Goal: Complete application form

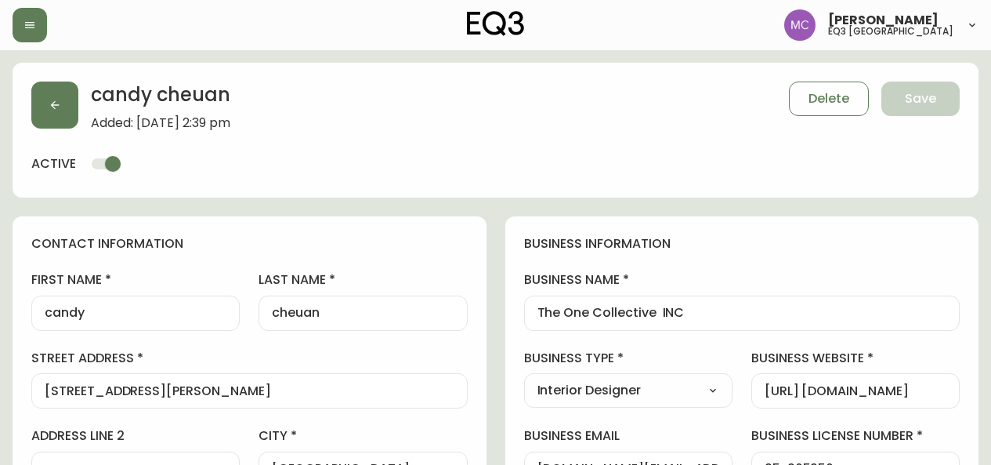
select select "BC"
select select "CA"
select select "CA_EN"
select select "Other"
select select "Interior Designer"
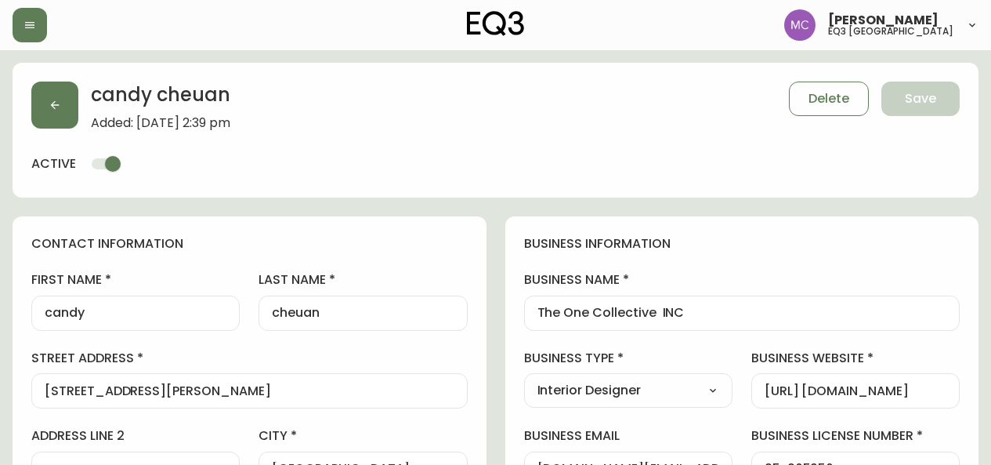
select select "cjw10z96p001r6gs00juufhhe"
select select "false"
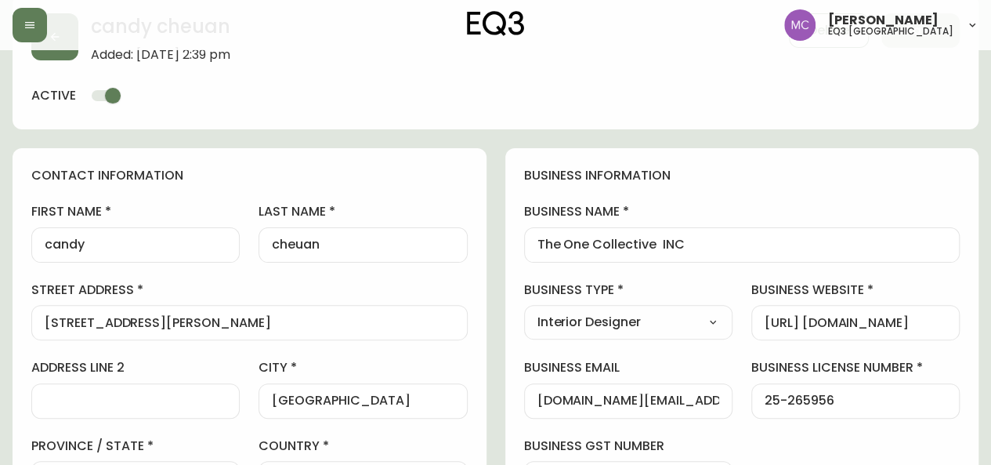
scroll to position [73, 0]
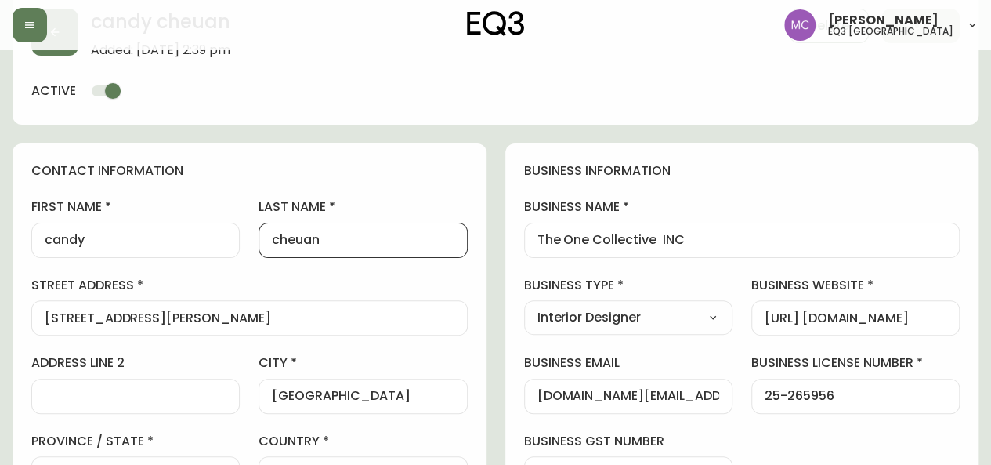
drag, startPoint x: 339, startPoint y: 243, endPoint x: 157, endPoint y: 222, distance: 183.7
click at [157, 222] on div "first name candy last name [GEOGRAPHIC_DATA] address [STREET_ADDRESS][PERSON_NA…" at bounding box center [249, 421] width 436 height 447
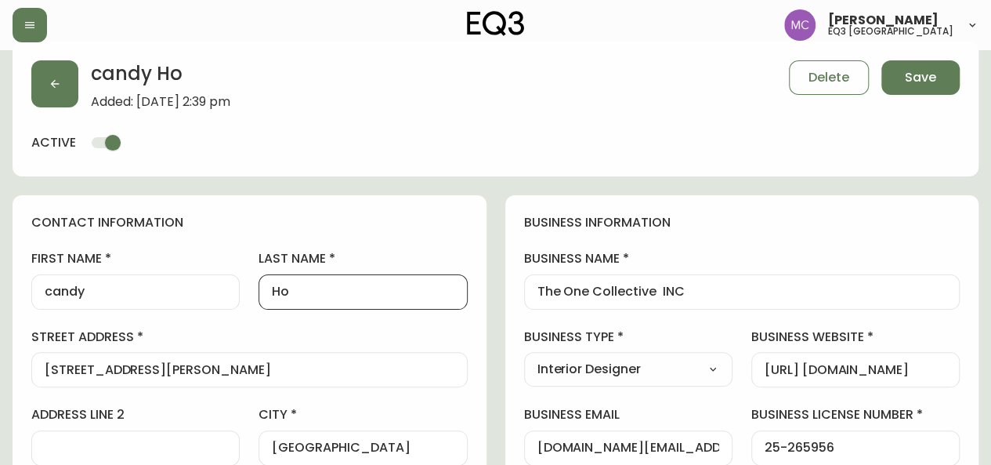
scroll to position [20, 0]
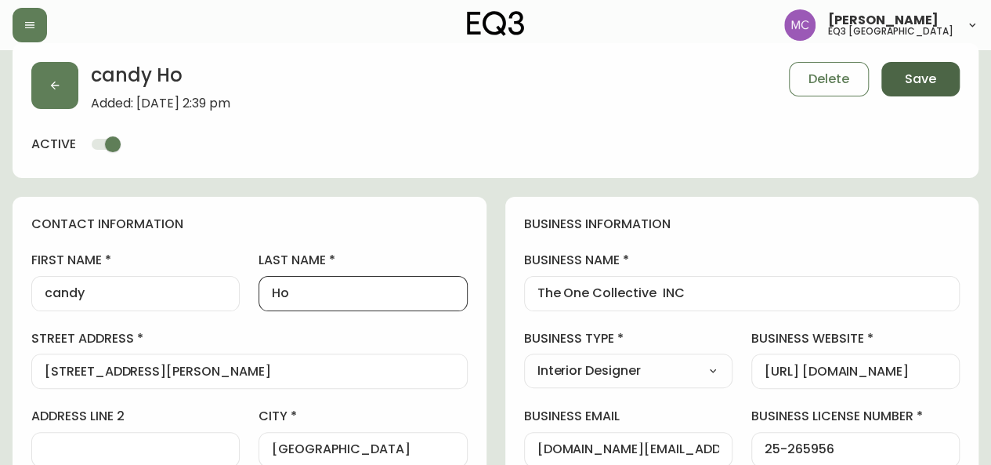
type input "Ho"
click at [919, 82] on span "Save" at bounding box center [920, 79] width 31 height 17
select select
type input "Other"
select select "Other"
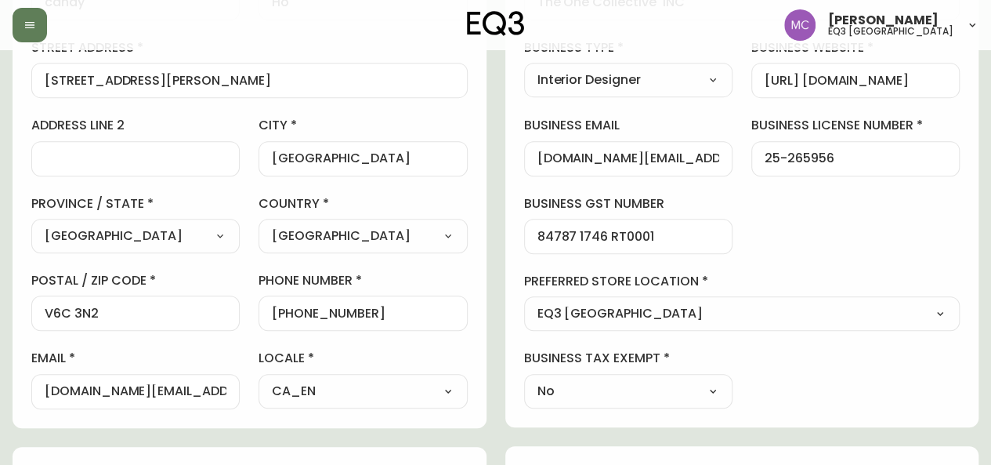
scroll to position [441, 0]
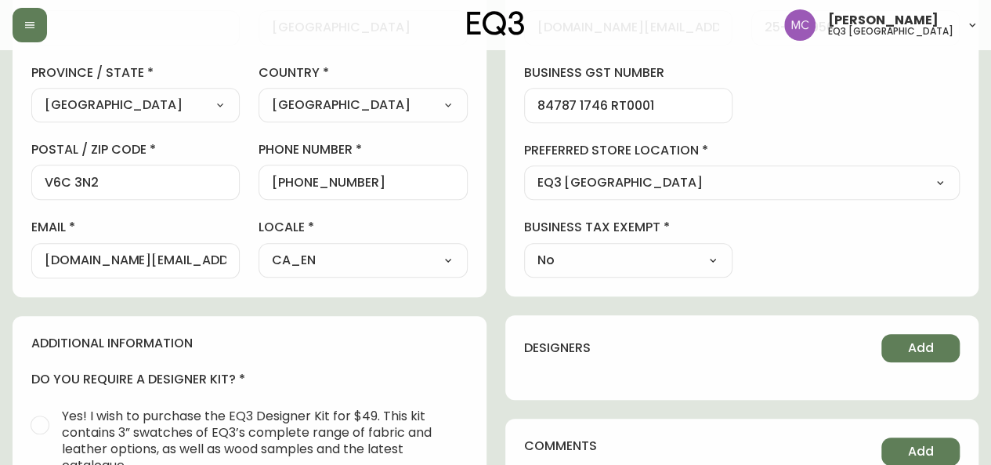
click at [944, 71] on div "business information business name The One Collective INC business type Interio…" at bounding box center [742, 35] width 474 height 521
